Goal: Transaction & Acquisition: Purchase product/service

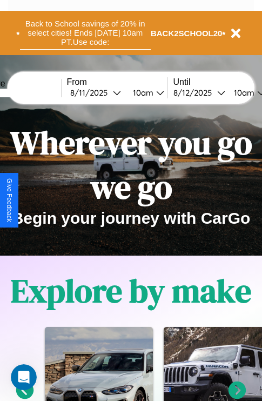
click at [85, 33] on button "Back to School savings of 20% in select cities! Ends 9/1 at 10am PT. Use code:" at bounding box center [85, 32] width 131 height 33
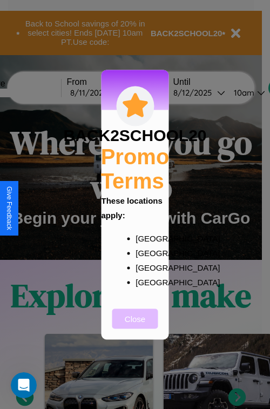
click at [135, 326] on button "Close" at bounding box center [135, 318] width 46 height 20
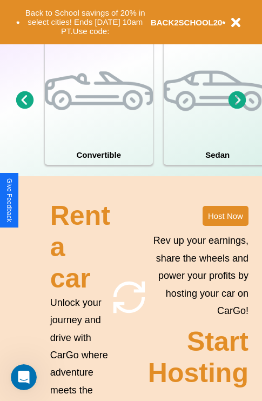
scroll to position [1052, 0]
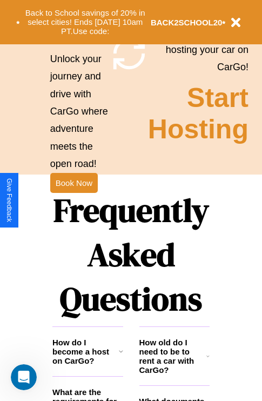
click at [73, 200] on h1 "Frequently Asked Questions" at bounding box center [130, 255] width 157 height 144
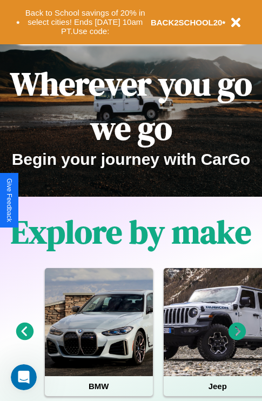
scroll to position [0, 0]
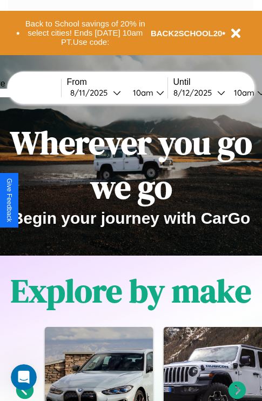
click at [37, 92] on input "text" at bounding box center [20, 93] width 81 height 9
type input "******"
click at [108, 92] on div "8 / 11 / 2025" at bounding box center [91, 93] width 43 height 10
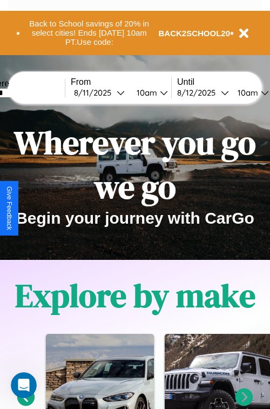
select select "*"
select select "****"
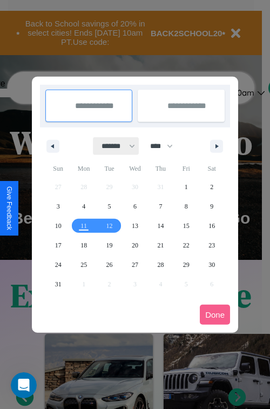
click at [113, 146] on select "******* ******** ***** ***** *** **** **** ****** ********* ******* ******** **…" at bounding box center [116, 146] width 46 height 18
select select "**"
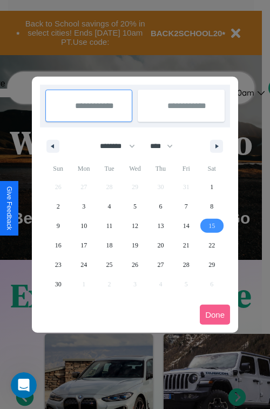
click at [212, 225] on span "15" at bounding box center [212, 225] width 6 height 19
type input "**********"
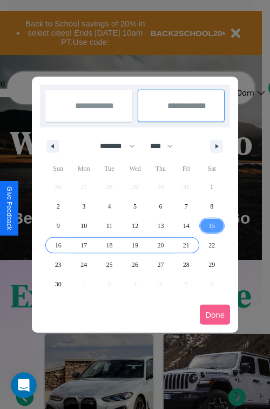
click at [186, 245] on span "21" at bounding box center [186, 245] width 6 height 19
type input "**********"
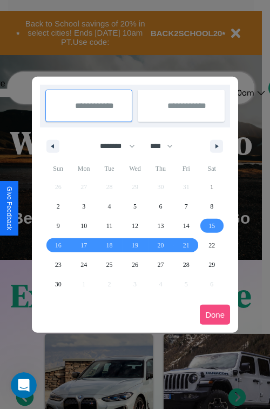
click at [215, 314] on button "Done" at bounding box center [215, 315] width 30 height 20
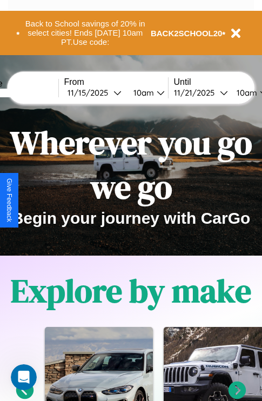
click at [155, 92] on div "10am" at bounding box center [142, 93] width 29 height 10
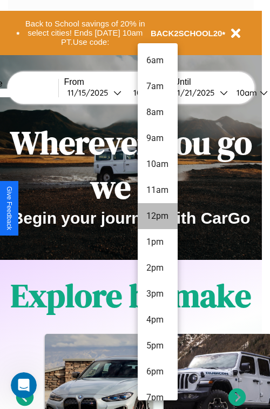
click at [157, 216] on li "12pm" at bounding box center [158, 216] width 40 height 26
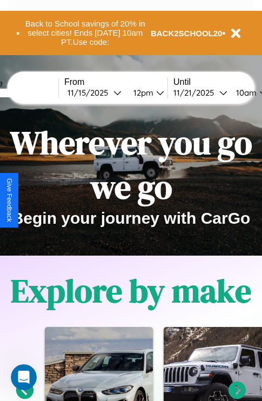
click at [257, 92] on div "10am" at bounding box center [245, 93] width 29 height 10
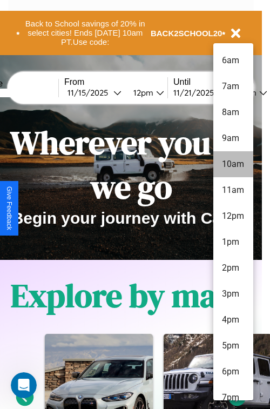
click at [233, 164] on li "10am" at bounding box center [233, 164] width 40 height 26
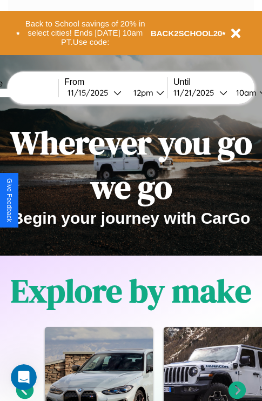
scroll to position [0, 42]
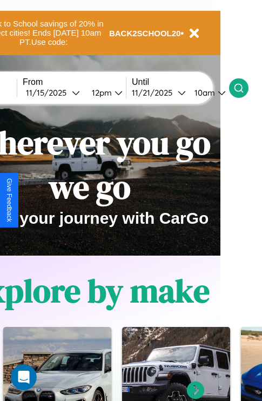
click at [244, 88] on icon at bounding box center [238, 88] width 11 height 11
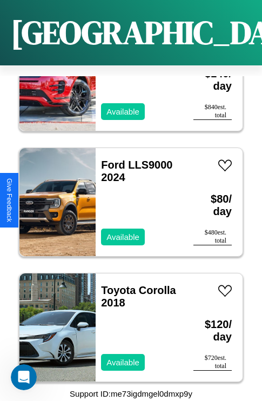
scroll to position [3299, 0]
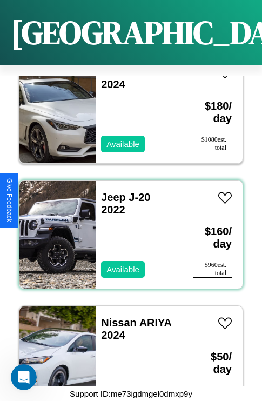
click at [127, 228] on div "Jeep J-20 2022 Available" at bounding box center [139, 234] width 87 height 108
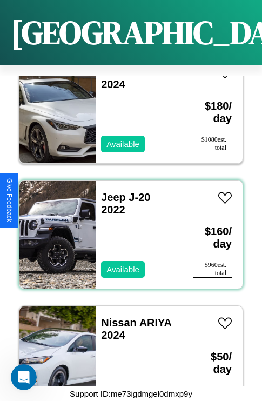
click at [127, 228] on div "Jeep J-20 2022 Available" at bounding box center [139, 234] width 87 height 108
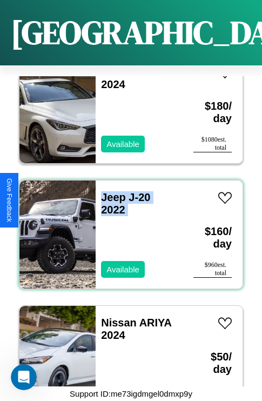
click at [127, 228] on div "Jeep J-20 2022 Available" at bounding box center [139, 234] width 87 height 108
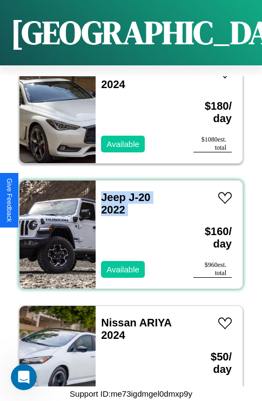
click at [127, 228] on div "Jeep J-20 2022 Available" at bounding box center [139, 234] width 87 height 108
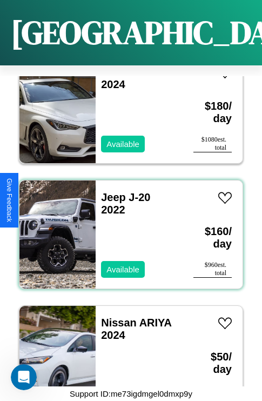
click at [127, 228] on div "Jeep J-20 2022 Available" at bounding box center [139, 234] width 87 height 108
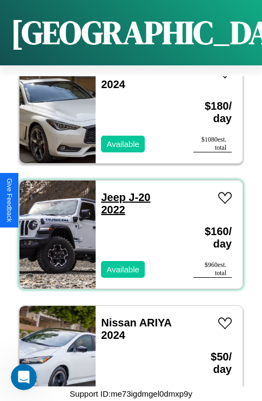
click at [110, 191] on link "Jeep J-20 2022" at bounding box center [125, 203] width 49 height 24
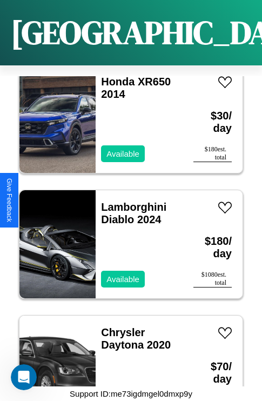
scroll to position [6097, 0]
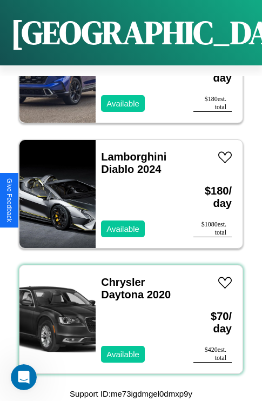
click at [127, 313] on div "Chrysler Daytona 2020 Available" at bounding box center [139, 319] width 87 height 108
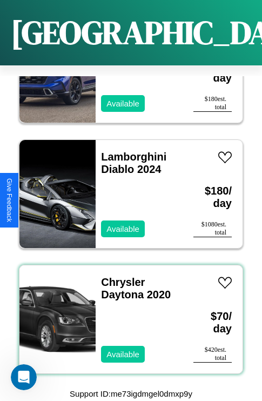
click at [127, 313] on div "Chrysler Daytona 2020 Available" at bounding box center [139, 319] width 87 height 108
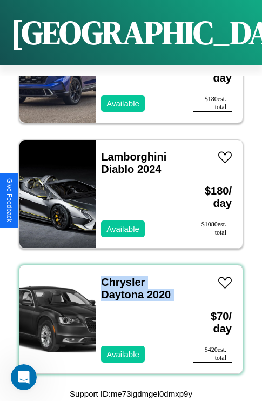
click at [127, 313] on div "Chrysler Daytona 2020 Available" at bounding box center [139, 319] width 87 height 108
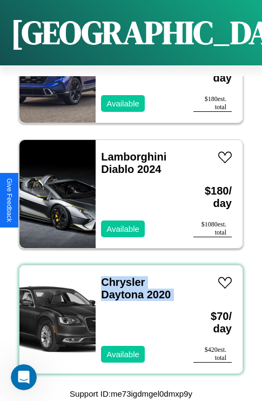
click at [127, 313] on div "Chrysler Daytona 2020 Available" at bounding box center [139, 319] width 87 height 108
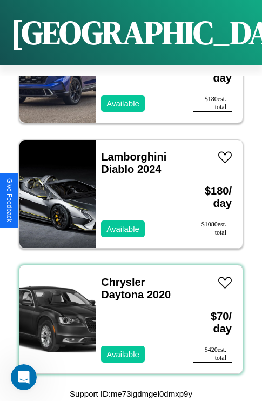
click at [127, 313] on div "Chrysler Daytona 2020 Available" at bounding box center [139, 319] width 87 height 108
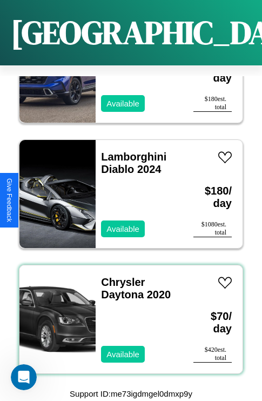
click at [127, 313] on div "Chrysler Daytona 2020 Available" at bounding box center [139, 319] width 87 height 108
click at [119, 276] on link "Chrysler Daytona 2020" at bounding box center [136, 288] width 70 height 24
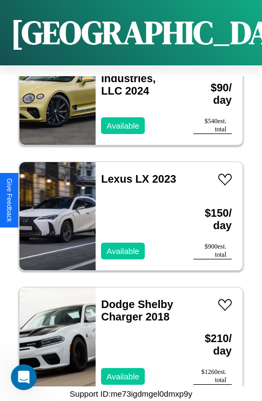
scroll to position [1920, 0]
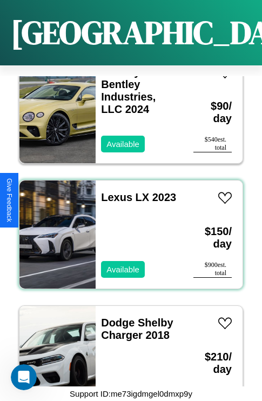
click at [127, 228] on div "Lexus LX 2023 Available" at bounding box center [139, 234] width 87 height 108
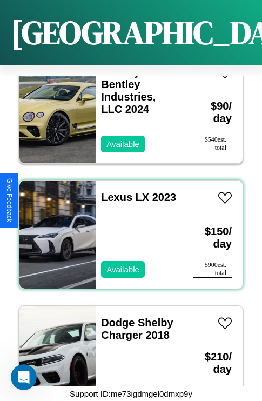
click at [127, 228] on div "Lexus LX 2023 Available" at bounding box center [139, 234] width 87 height 108
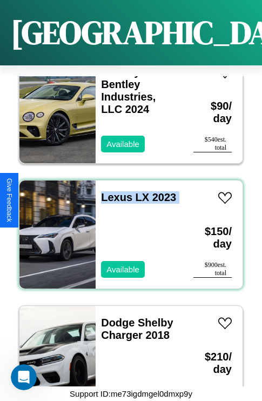
click at [127, 228] on div "Lexus LX 2023 Available" at bounding box center [139, 234] width 87 height 108
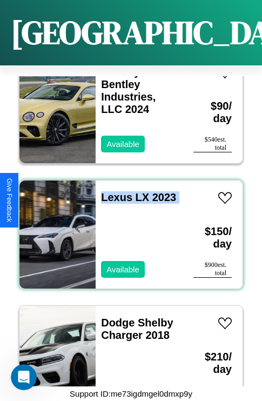
click at [127, 228] on div "Lexus LX 2023 Available" at bounding box center [139, 234] width 87 height 108
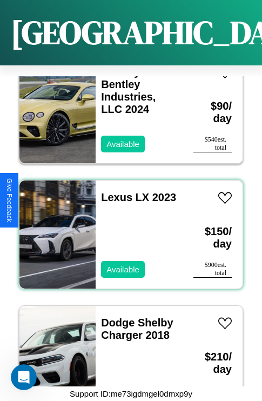
click at [127, 228] on div "Lexus LX 2023 Available" at bounding box center [139, 234] width 87 height 108
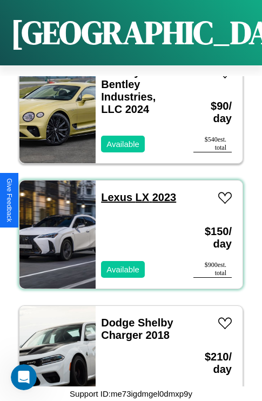
click at [113, 191] on link "Lexus LX 2023" at bounding box center [138, 197] width 75 height 12
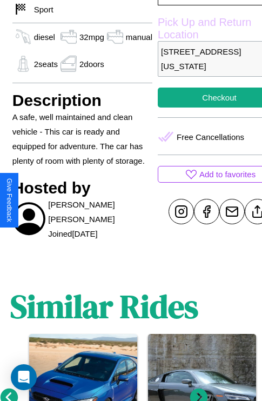
scroll to position [318, 28]
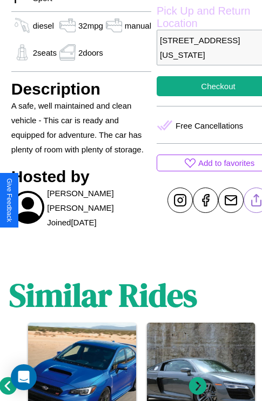
click at [257, 200] on line at bounding box center [257, 199] width 0 height 8
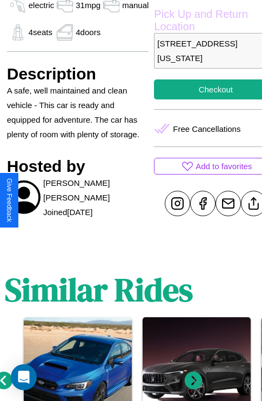
scroll to position [384, 32]
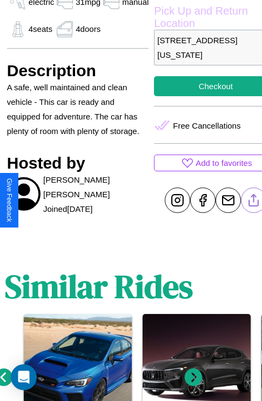
click at [254, 200] on line at bounding box center [254, 198] width 0 height 8
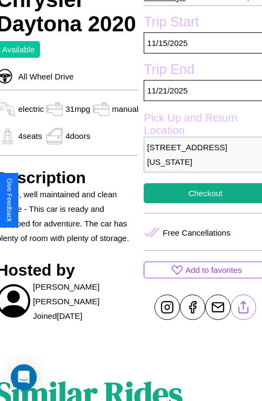
scroll to position [270, 43]
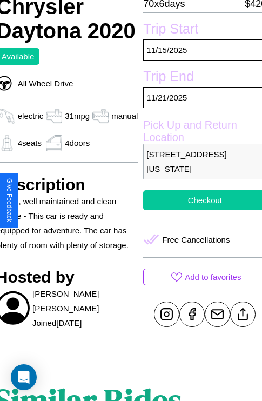
click at [200, 200] on button "Checkout" at bounding box center [204, 200] width 123 height 20
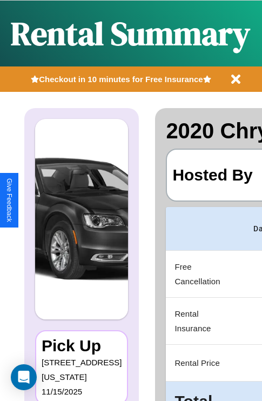
scroll to position [0, 206]
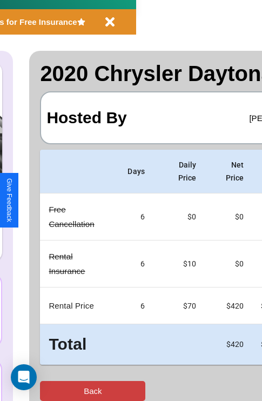
click at [52, 391] on button "Back" at bounding box center [92, 391] width 105 height 20
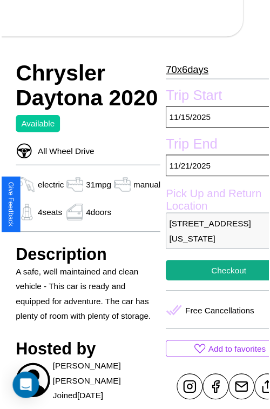
scroll to position [346, 43]
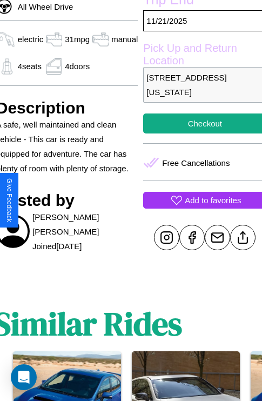
click at [200, 200] on p "Add to favorites" at bounding box center [213, 200] width 56 height 15
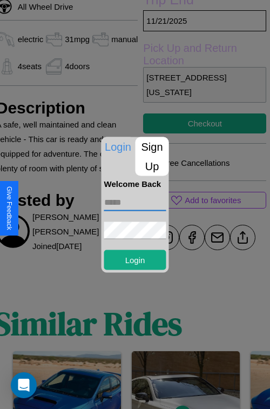
click at [135, 202] on input "text" at bounding box center [135, 201] width 62 height 17
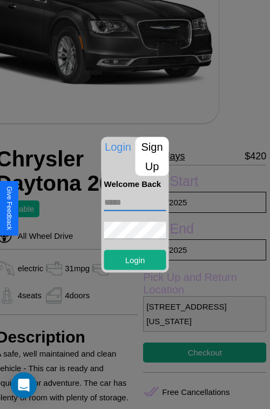
scroll to position [115, 43]
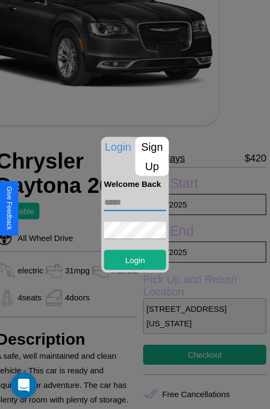
click at [200, 204] on div at bounding box center [135, 204] width 270 height 409
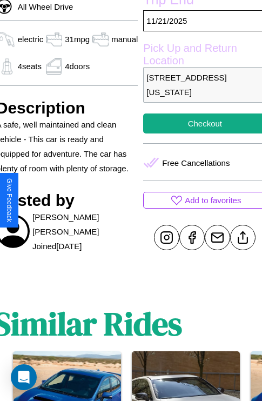
scroll to position [0, 43]
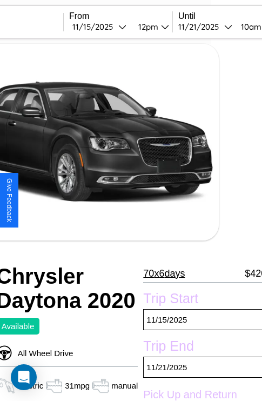
click at [114, 26] on div "11 / 15 / 2025" at bounding box center [95, 27] width 46 height 10
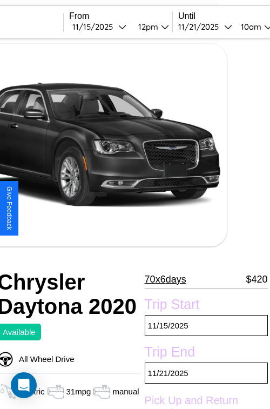
select select "*"
select select "****"
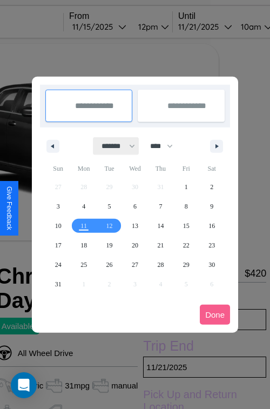
click at [113, 146] on select "******* ******** ***** ***** *** **** **** ****** ********* ******* ******** **…" at bounding box center [116, 146] width 46 height 18
select select "**"
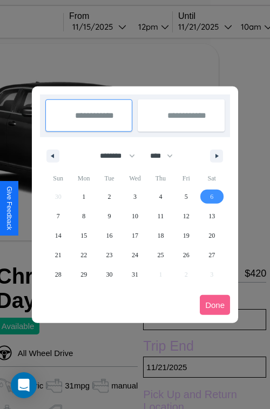
click at [212, 196] on span "6" at bounding box center [211, 196] width 3 height 19
type input "**********"
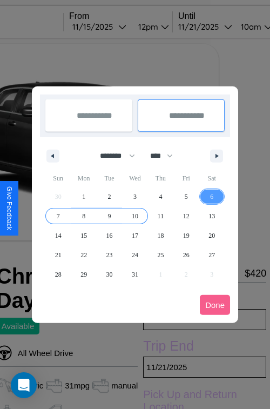
click at [135, 216] on span "10" at bounding box center [135, 215] width 6 height 19
type input "**********"
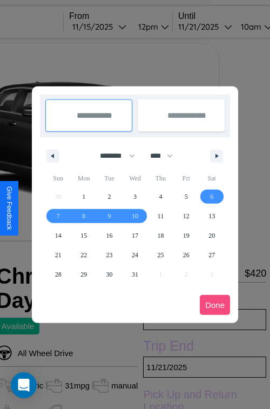
click at [215, 305] on button "Done" at bounding box center [215, 305] width 30 height 20
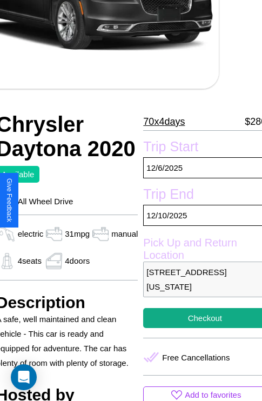
scroll to position [270, 43]
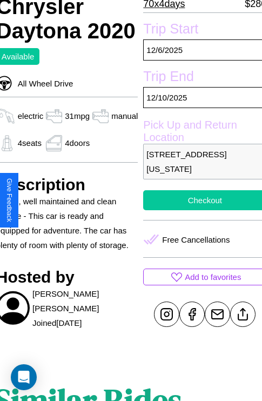
click at [200, 200] on button "Checkout" at bounding box center [204, 200] width 123 height 20
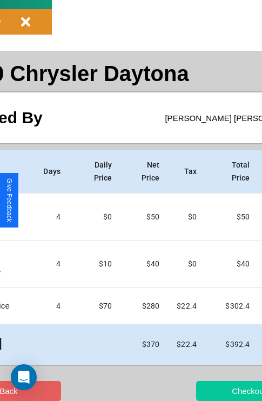
click at [209, 391] on button "Checkout" at bounding box center [248, 391] width 105 height 20
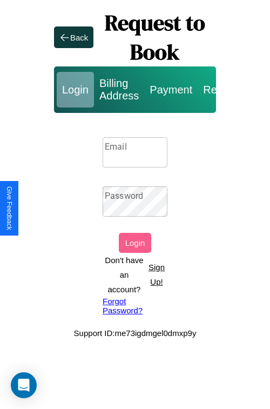
click at [156, 274] on p "Sign Up!" at bounding box center [157, 274] width 22 height 29
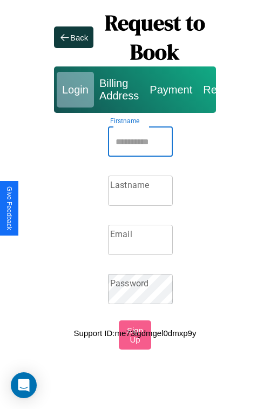
click at [140, 142] on input "Firstname" at bounding box center [140, 141] width 65 height 30
type input "******"
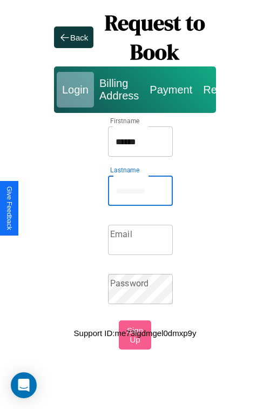
click at [140, 191] on input "Lastname" at bounding box center [140, 191] width 65 height 30
type input "*****"
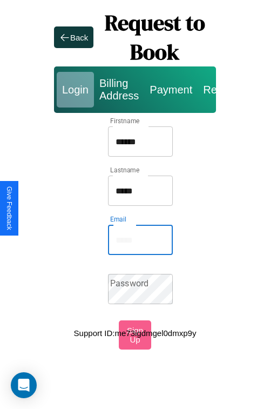
click at [140, 240] on input "Email" at bounding box center [140, 240] width 65 height 30
type input "**********"
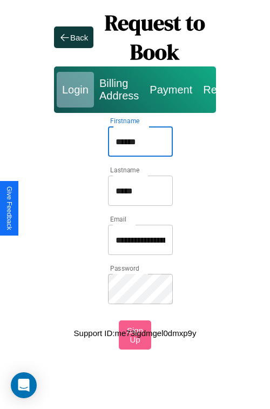
click at [140, 142] on input "******" at bounding box center [140, 141] width 65 height 30
type input "**********"
click at [140, 240] on input "**********" at bounding box center [140, 240] width 65 height 30
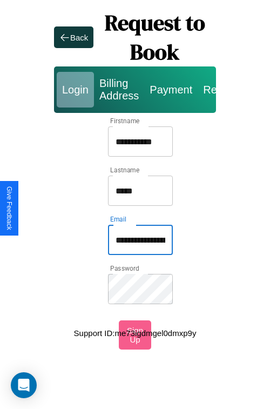
type input "**********"
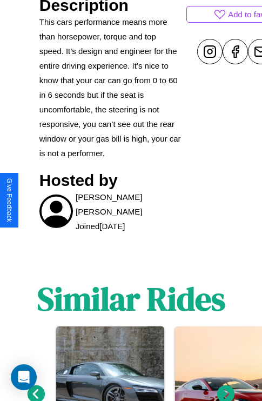
scroll to position [621, 0]
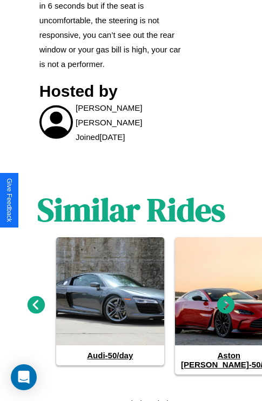
click at [226, 300] on icon at bounding box center [226, 305] width 18 height 18
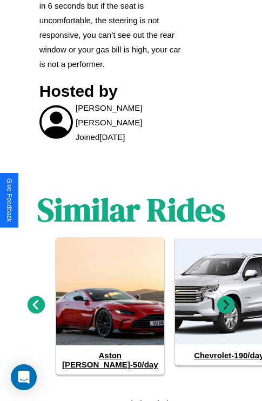
click at [36, 300] on icon at bounding box center [37, 305] width 18 height 18
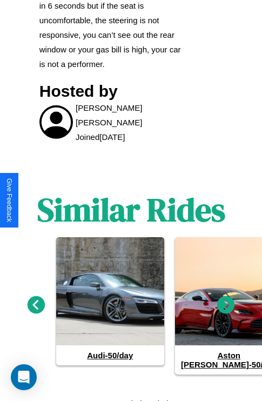
click at [226, 300] on icon at bounding box center [226, 305] width 18 height 18
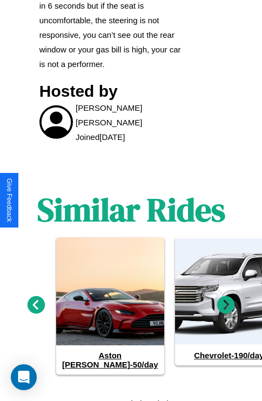
click at [226, 300] on icon at bounding box center [226, 305] width 18 height 18
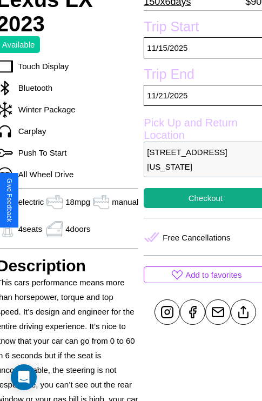
scroll to position [270, 43]
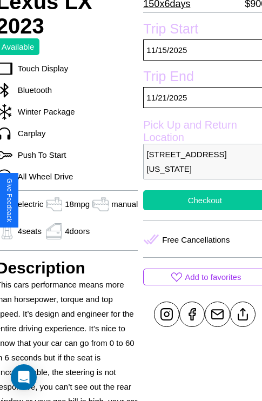
click at [200, 200] on button "Checkout" at bounding box center [204, 200] width 123 height 20
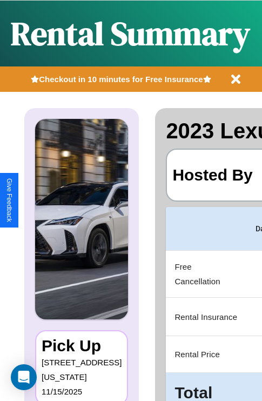
scroll to position [0, 206]
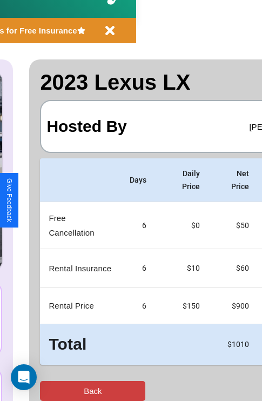
click at [52, 391] on button "Back" at bounding box center [92, 391] width 105 height 20
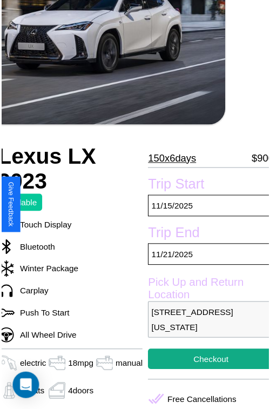
scroll to position [119, 43]
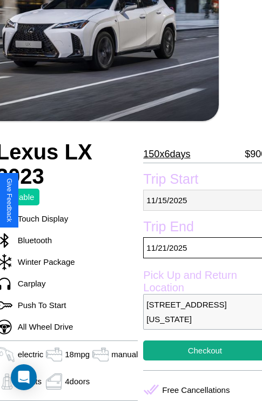
click at [200, 200] on p "11 / 15 / 2025" at bounding box center [204, 200] width 123 height 21
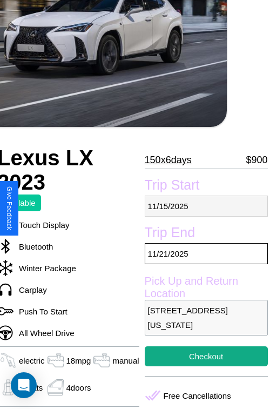
select select "*"
select select "****"
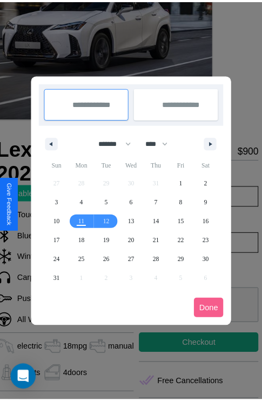
scroll to position [0, 43]
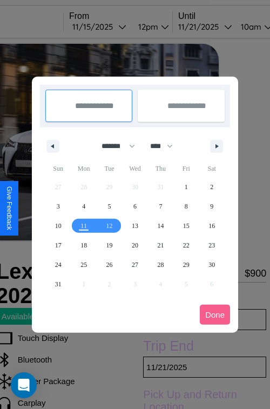
click at [114, 26] on div at bounding box center [135, 204] width 270 height 409
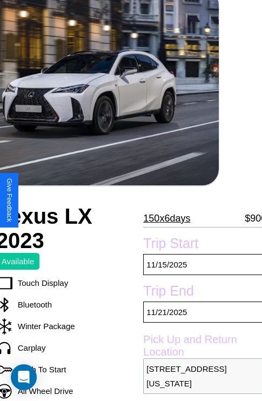
scroll to position [231, 43]
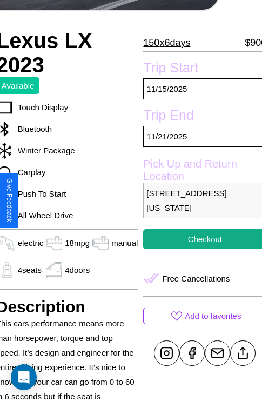
click at [200, 200] on p "8875 Fifth Street Dallas Texas 36573 United States" at bounding box center [204, 201] width 123 height 36
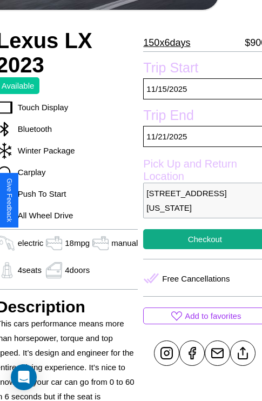
click at [200, 200] on p "8875 Fifth Street Dallas Texas 36573 United States" at bounding box center [204, 201] width 123 height 36
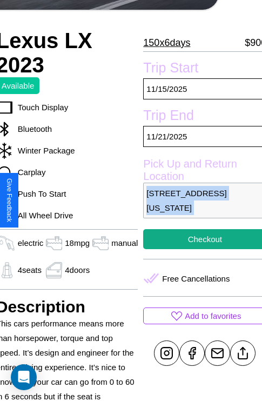
click at [200, 200] on p "8875 Fifth Street Dallas Texas 36573 United States" at bounding box center [204, 201] width 123 height 36
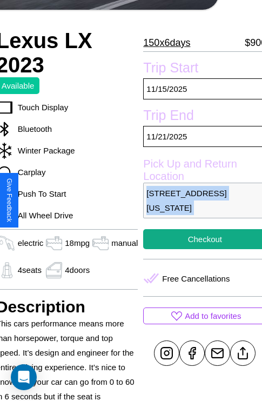
click at [200, 200] on p "8875 Fifth Street Dallas Texas 36573 United States" at bounding box center [204, 201] width 123 height 36
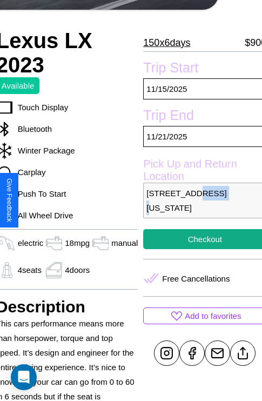
click at [200, 200] on p "8875 Fifth Street Dallas Texas 36573 United States" at bounding box center [204, 201] width 123 height 36
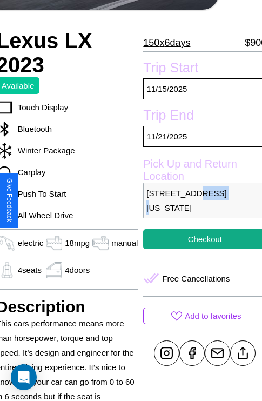
click at [200, 200] on p "8875 Fifth Street Dallas Texas 36573 United States" at bounding box center [204, 201] width 123 height 36
